Goal: Task Accomplishment & Management: Use online tool/utility

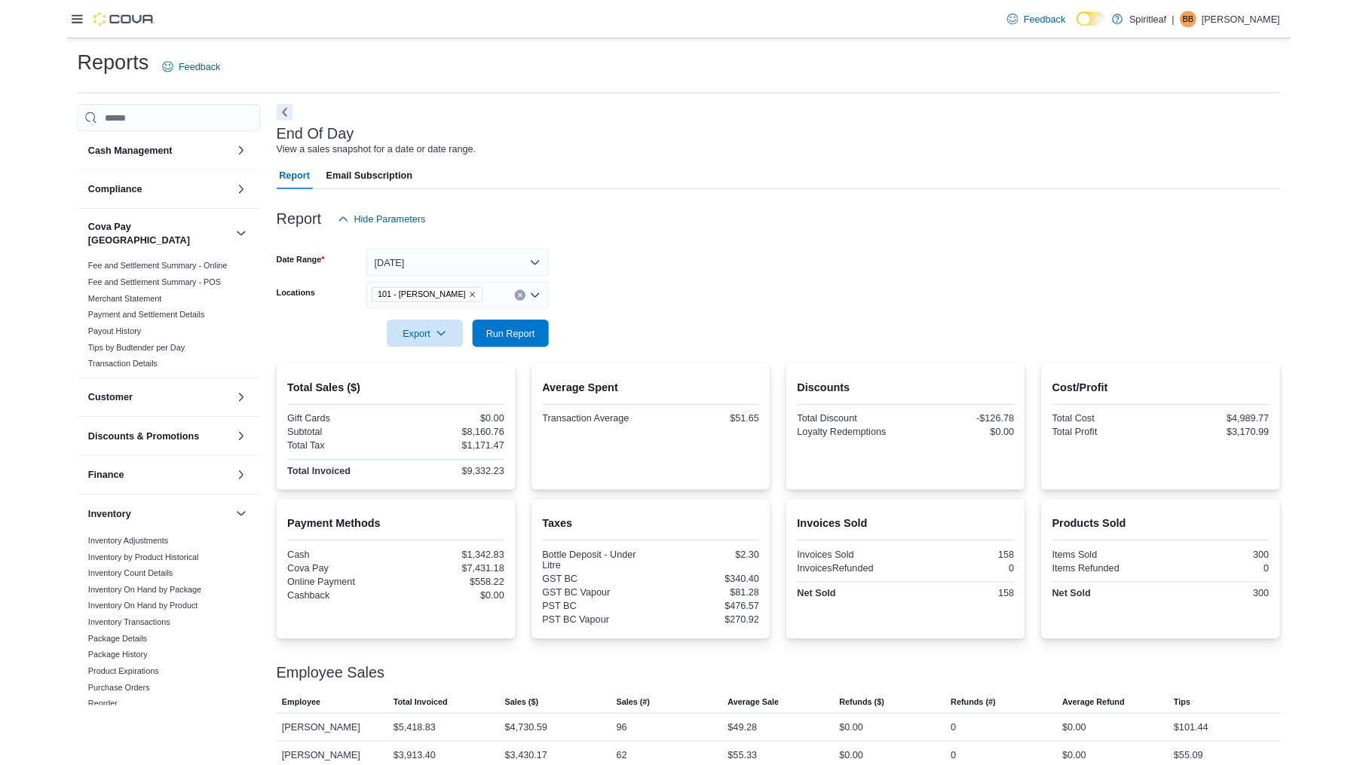
scroll to position [15, 0]
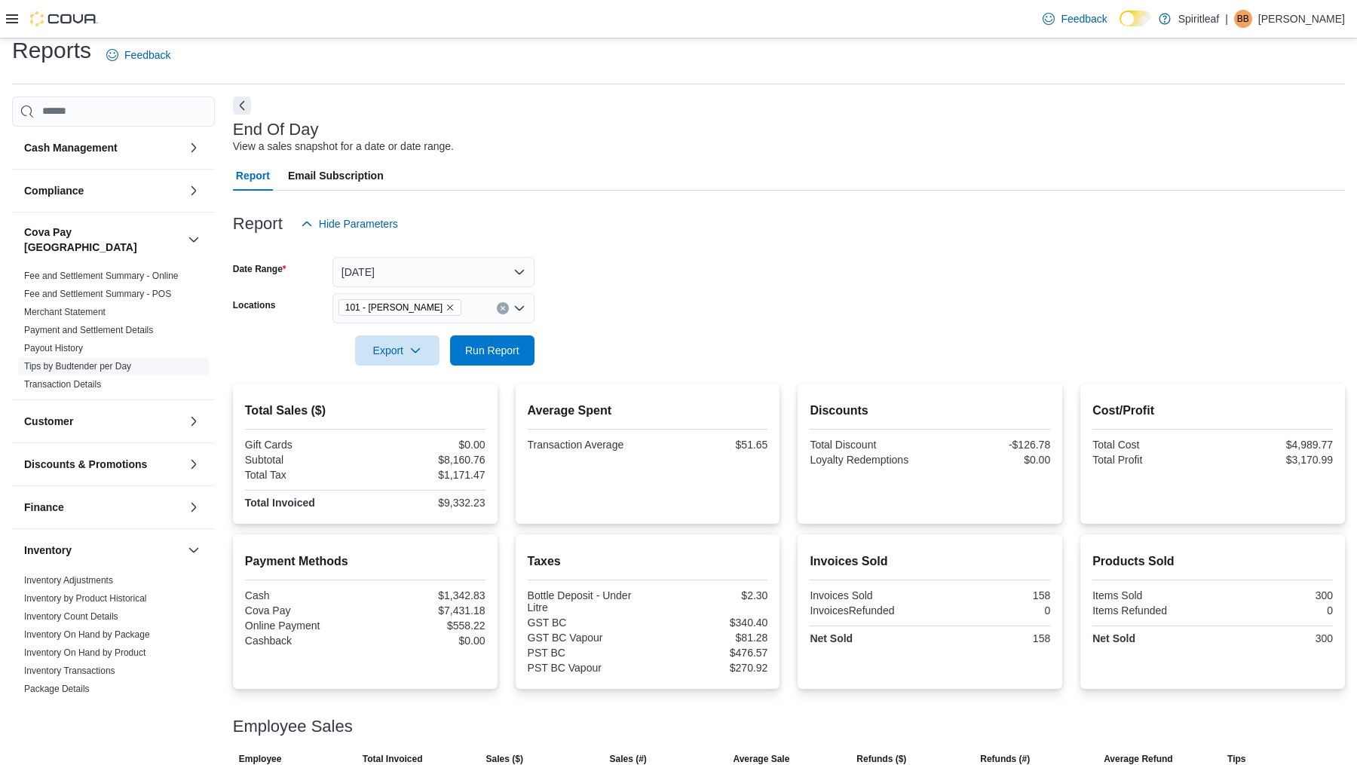
click at [78, 361] on link "Tips by Budtender per Day" at bounding box center [77, 366] width 107 height 11
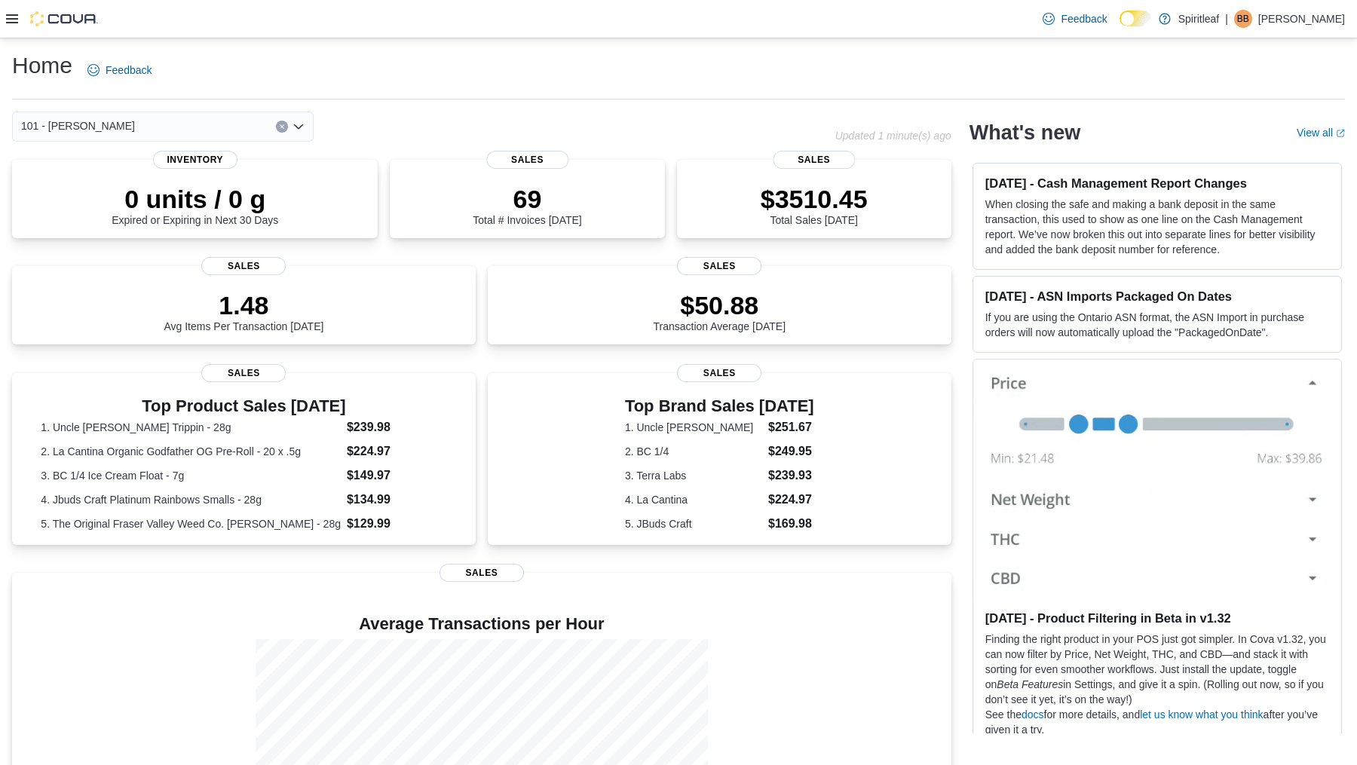
click at [15, 17] on icon at bounding box center [12, 19] width 12 height 12
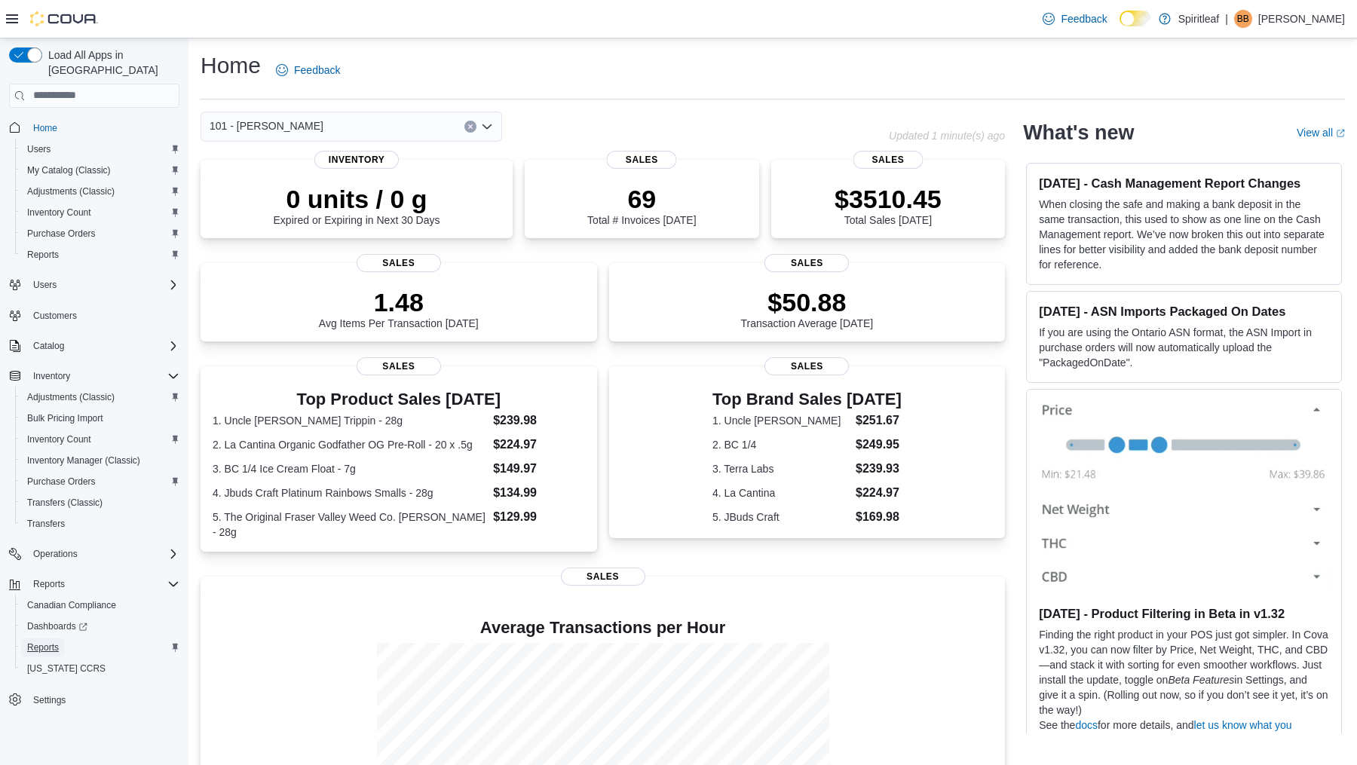
click at [48, 641] on span "Reports" at bounding box center [43, 647] width 32 height 12
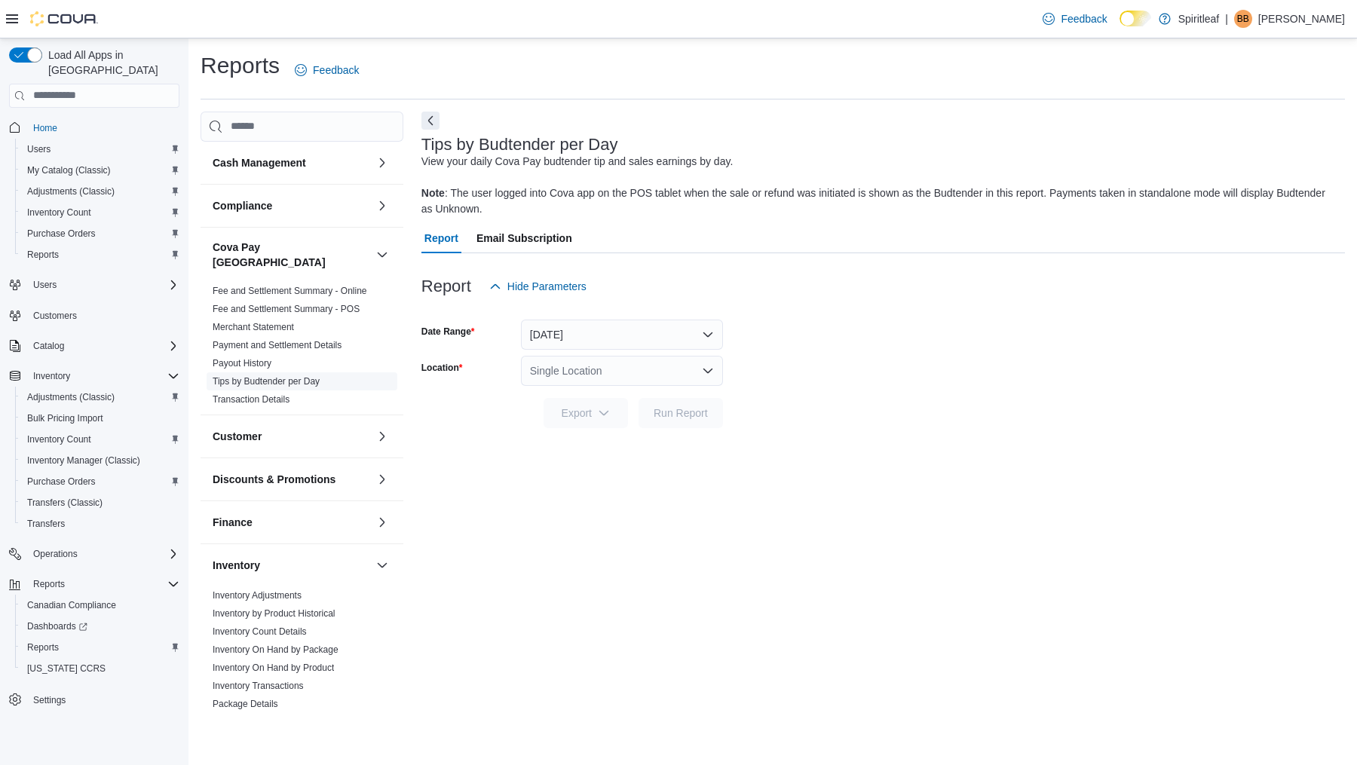
click at [283, 376] on link "Tips by Budtender per Day" at bounding box center [266, 381] width 107 height 11
click at [599, 371] on div "Single Location" at bounding box center [622, 371] width 202 height 30
type input "***"
click at [619, 390] on span "101 - [PERSON_NAME]" at bounding box center [651, 396] width 114 height 15
click at [694, 420] on span "Run Report" at bounding box center [680, 412] width 66 height 30
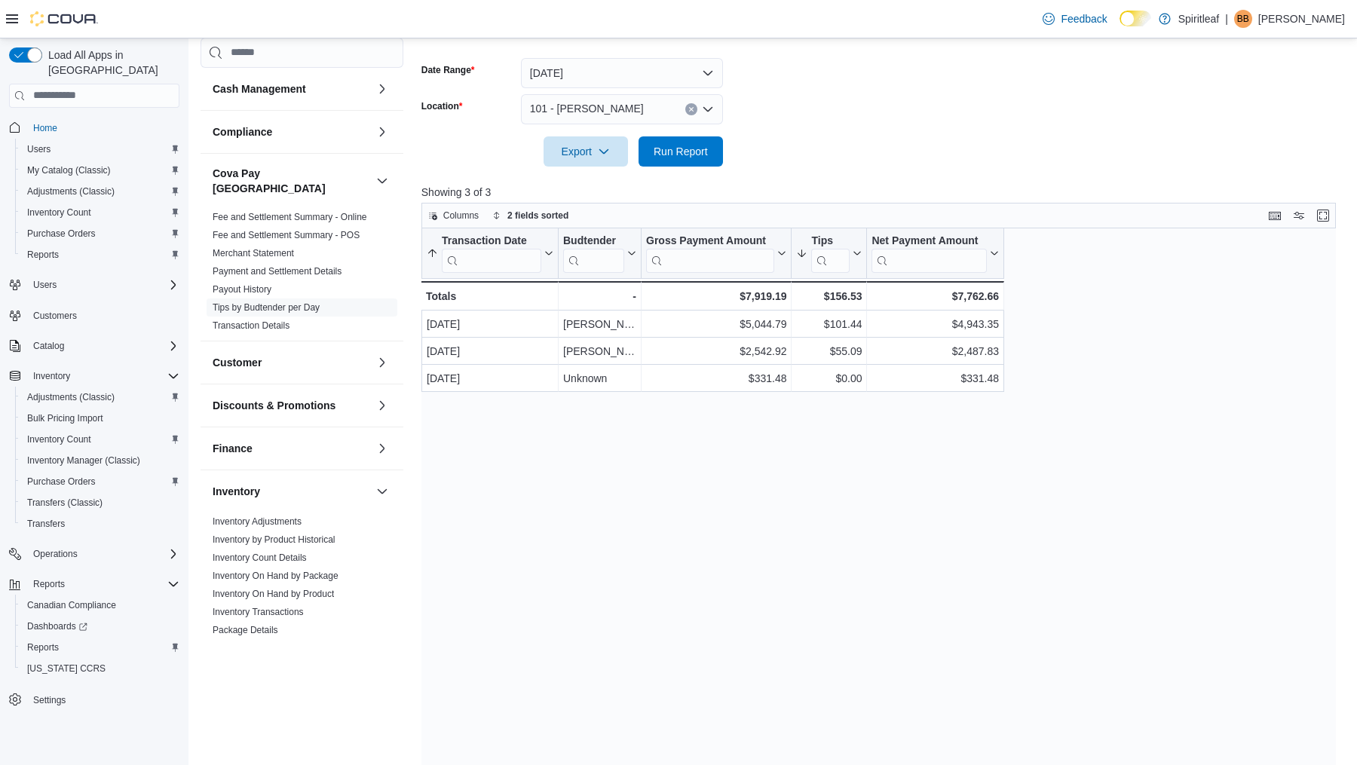
scroll to position [323, 0]
